Goal: Find specific page/section: Find specific page/section

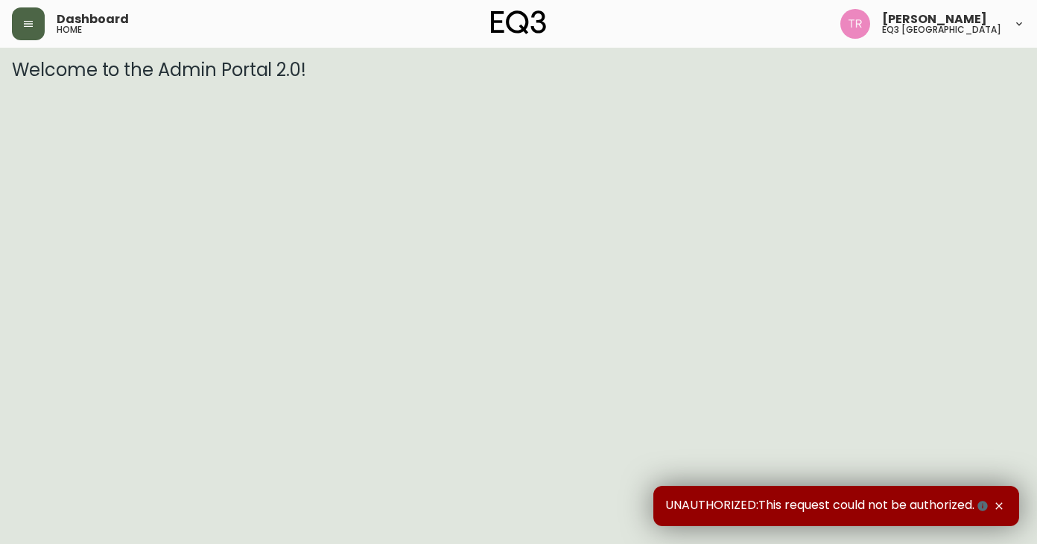
click at [28, 22] on icon "button" at bounding box center [28, 24] width 12 height 12
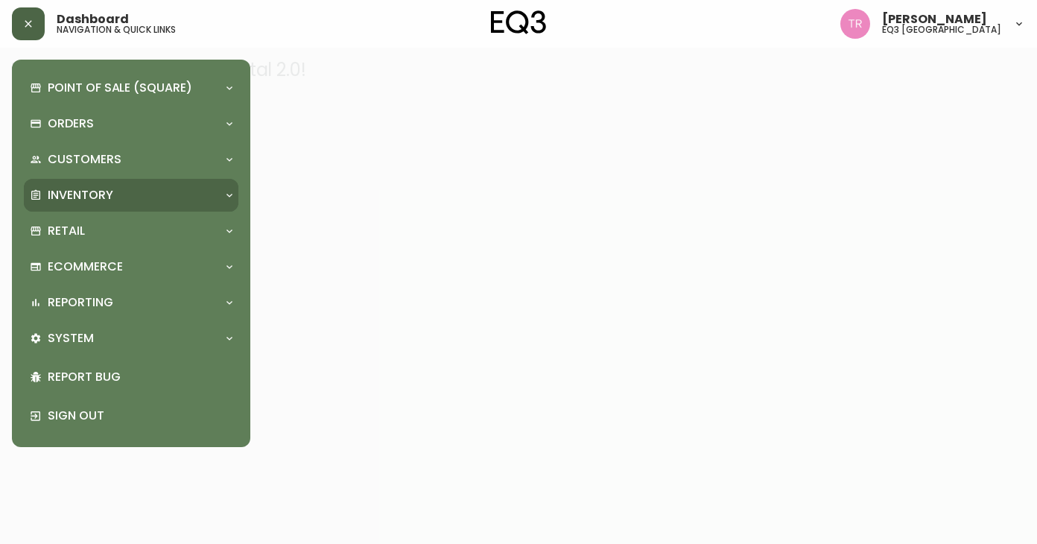
click at [168, 182] on div "Inventory" at bounding box center [131, 195] width 215 height 33
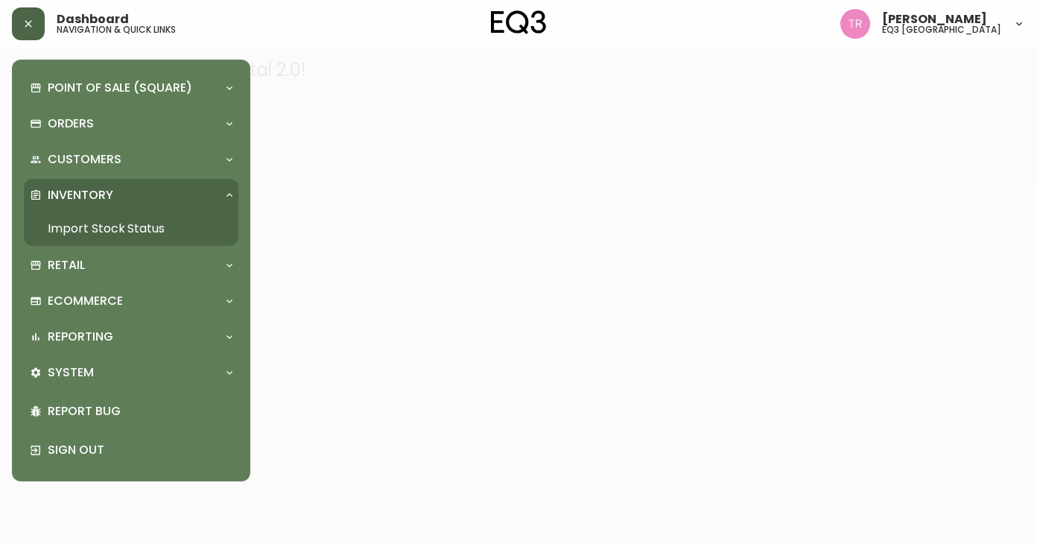
click at [149, 221] on link "Import Stock Status" at bounding box center [131, 229] width 215 height 34
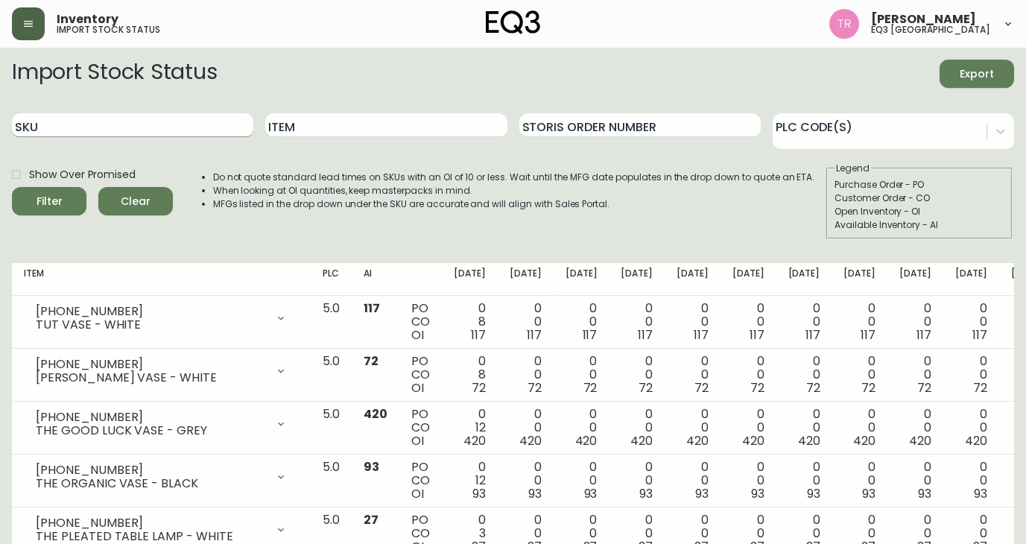
click at [116, 118] on input "SKU" at bounding box center [132, 125] width 241 height 24
paste input "[PHONE_NUMBER]"
type input "[PHONE_NUMBER]"
click at [46, 215] on button "Filter" at bounding box center [49, 201] width 75 height 28
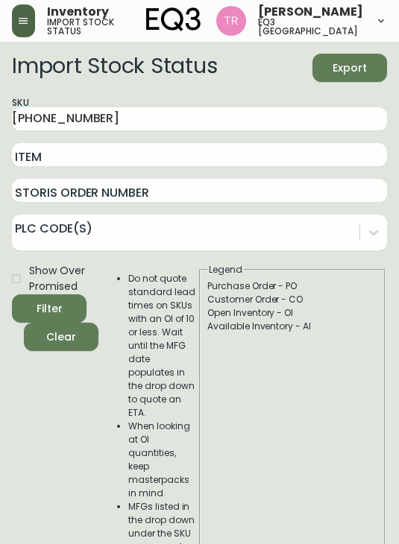
click at [19, 370] on div "Show Over Promised Filter Clear" at bounding box center [55, 433] width 86 height 340
